Goal: Task Accomplishment & Management: Manage account settings

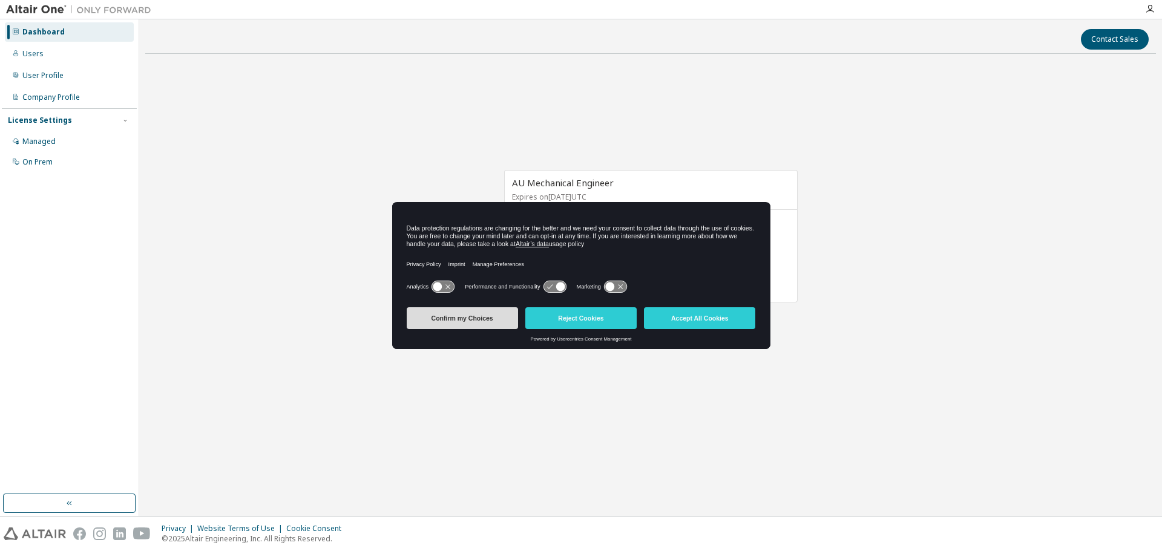
click at [481, 324] on button "Confirm my Choices" at bounding box center [462, 319] width 111 height 22
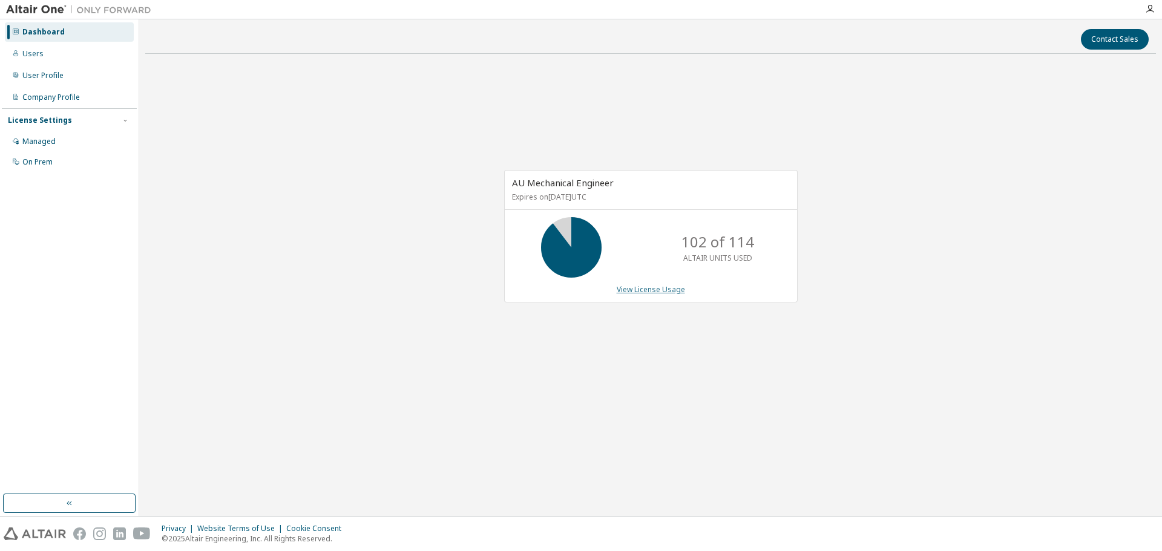
click at [644, 292] on link "View License Usage" at bounding box center [651, 290] width 68 height 10
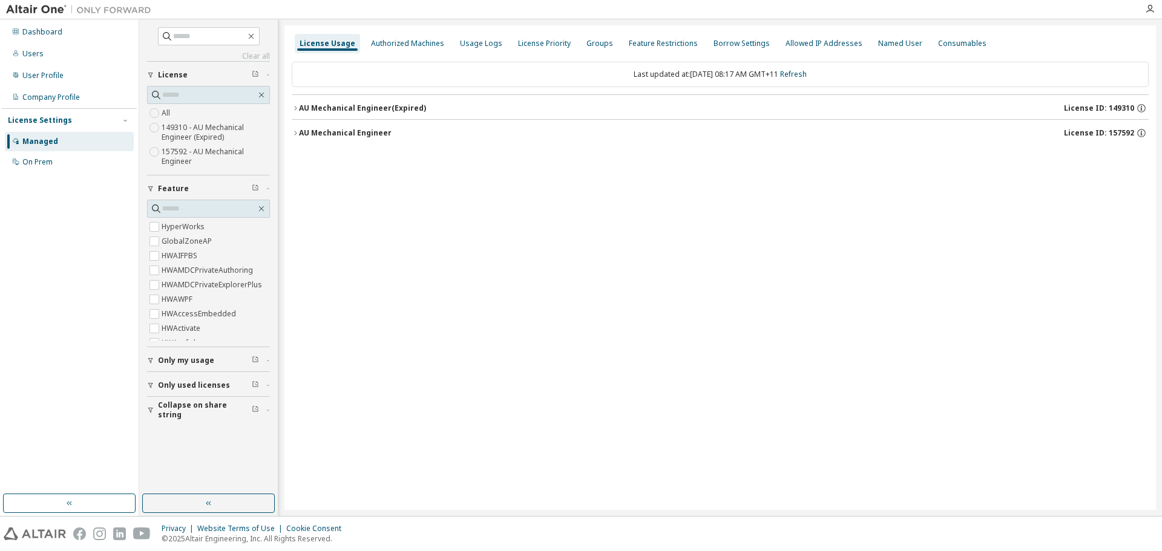
click at [297, 108] on icon "button" at bounding box center [295, 108] width 7 height 7
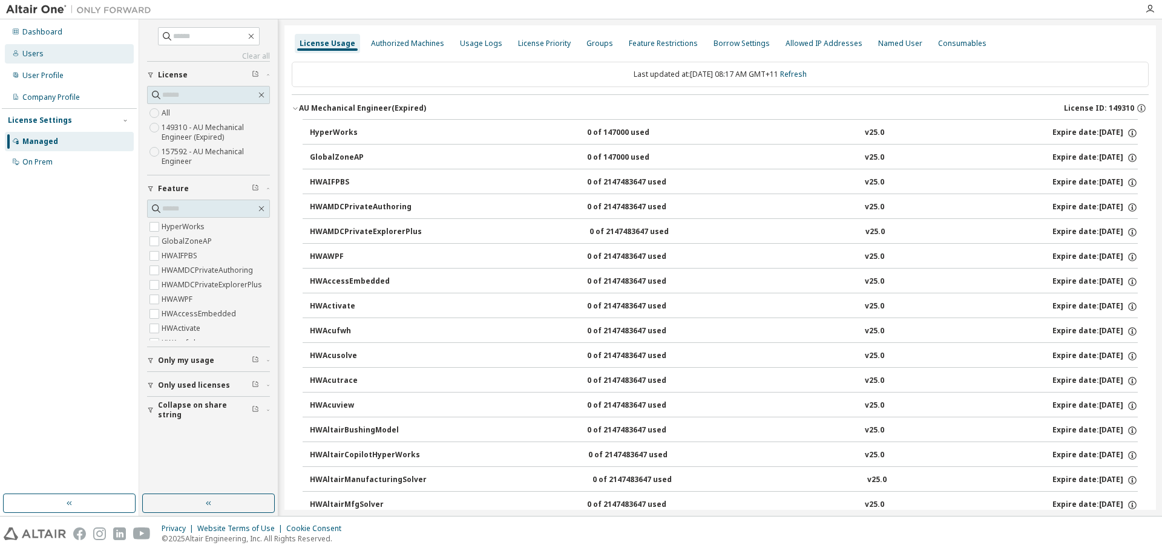
click at [31, 54] on div "Users" at bounding box center [32, 54] width 21 height 10
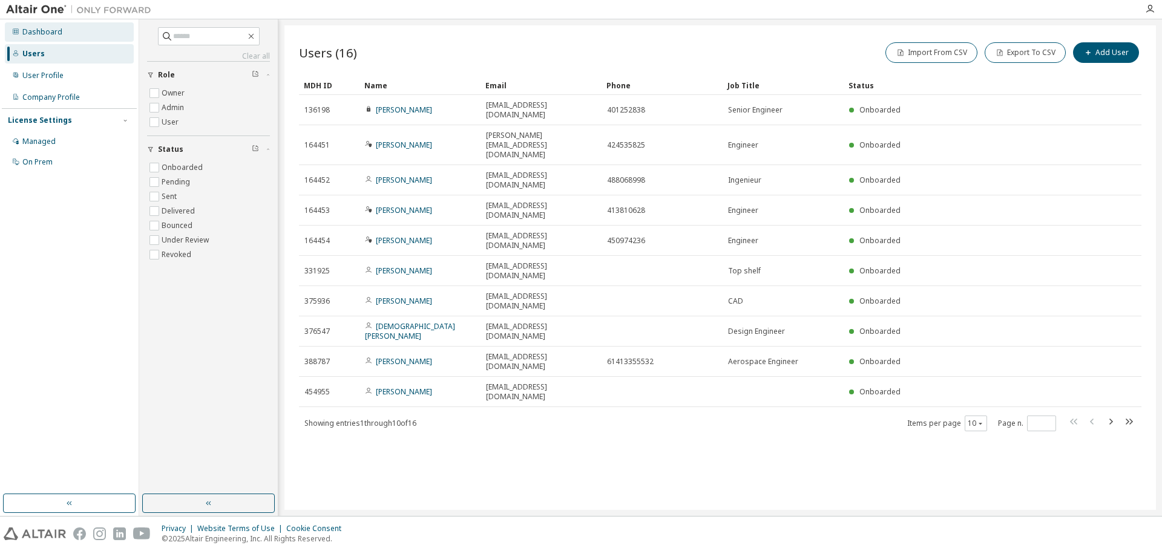
click at [42, 34] on div "Dashboard" at bounding box center [42, 32] width 40 height 10
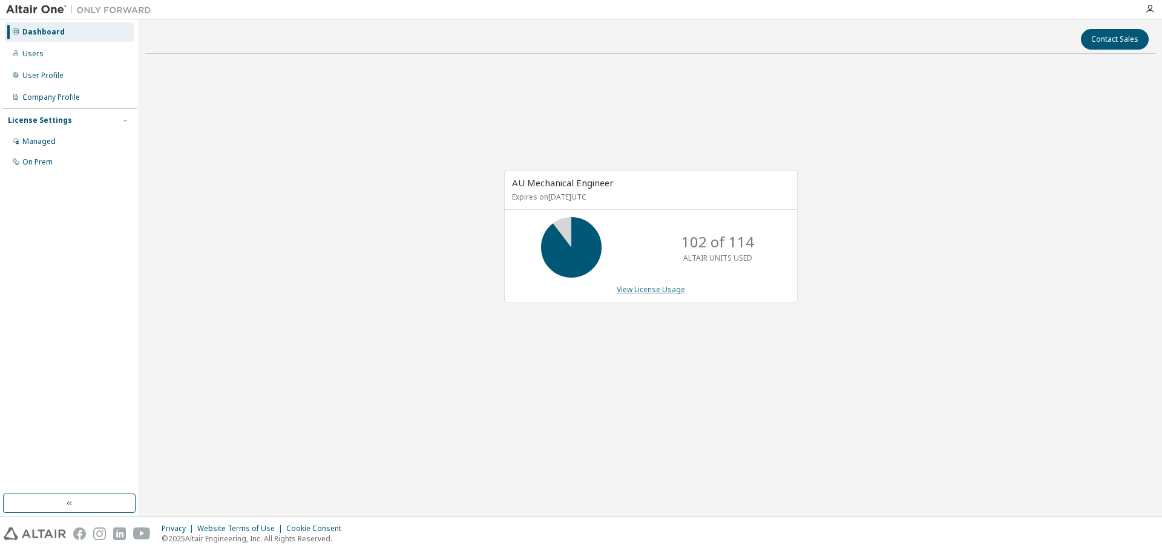
click at [639, 289] on link "View License Usage" at bounding box center [651, 290] width 68 height 10
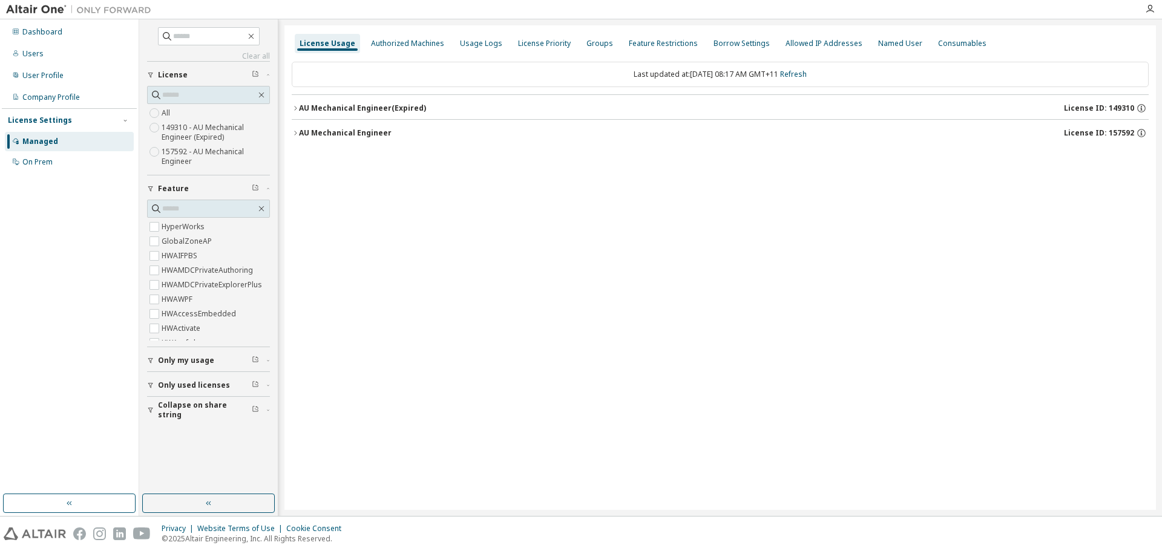
click at [294, 132] on icon "button" at bounding box center [295, 133] width 7 height 7
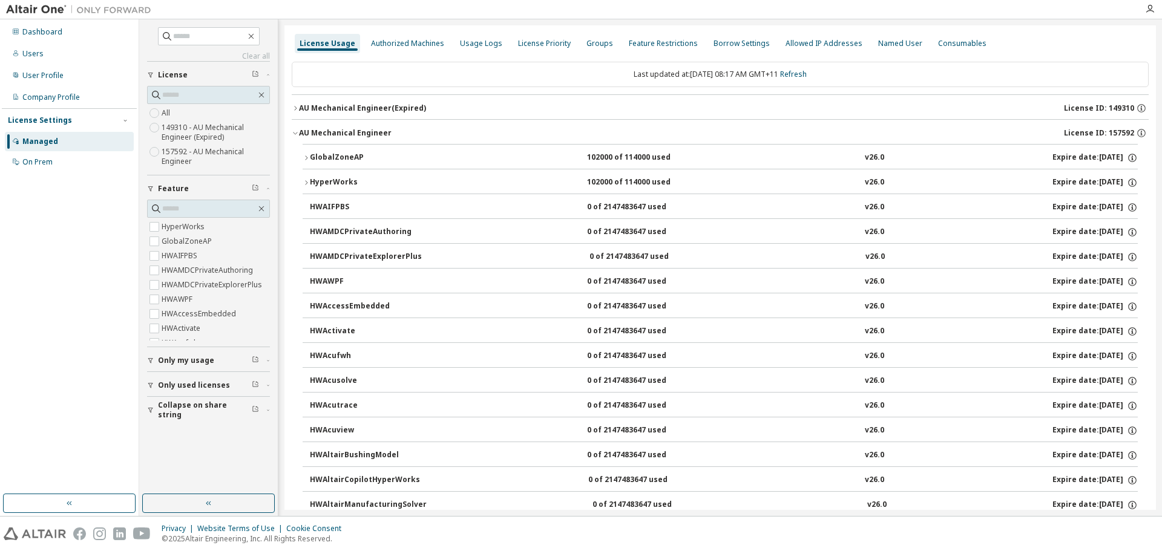
click at [305, 157] on icon "button" at bounding box center [306, 157] width 7 height 7
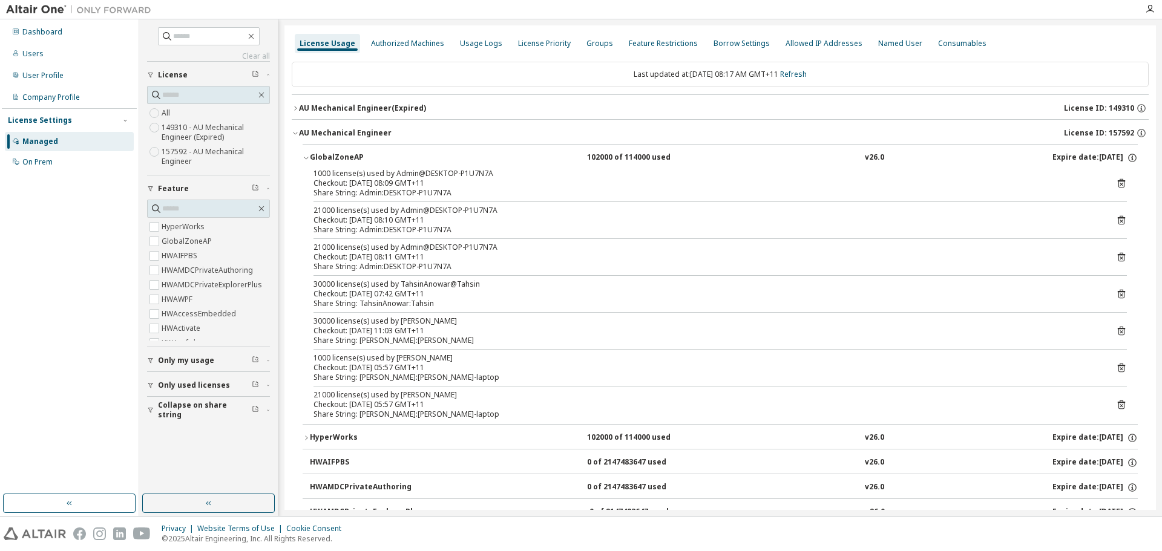
click at [403, 335] on div "Checkout: [DATE] 11:03 GMT+11" at bounding box center [706, 331] width 784 height 10
